Goal: Consume media (video, audio)

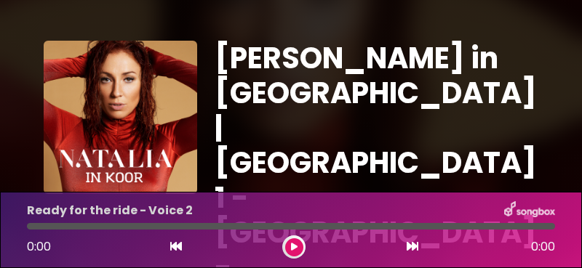
click at [412, 247] on icon at bounding box center [412, 247] width 12 height 12
click at [173, 244] on icon at bounding box center [176, 247] width 12 height 12
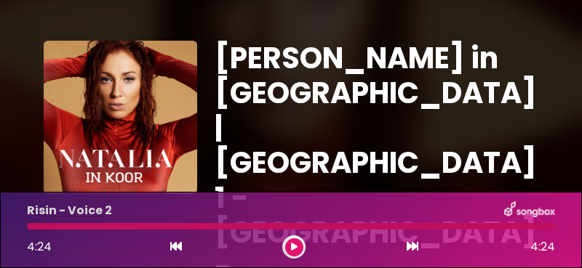
click at [289, 246] on button at bounding box center [294, 247] width 18 height 18
click at [292, 247] on icon at bounding box center [294, 247] width 7 height 9
click at [412, 247] on icon at bounding box center [412, 247] width 12 height 12
click at [413, 242] on icon at bounding box center [412, 247] width 12 height 12
